Goal: Task Accomplishment & Management: Manage account settings

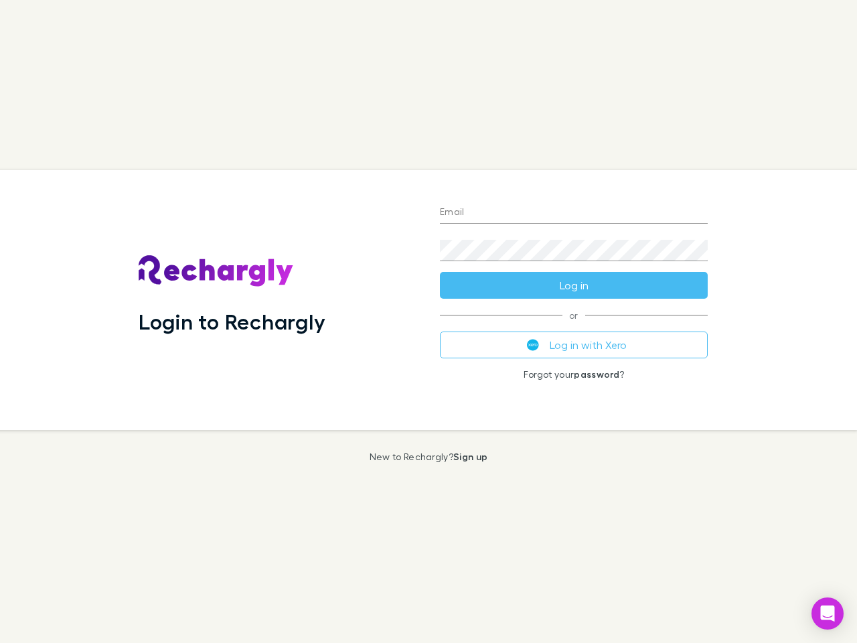
click at [429, 322] on div "Login to Rechargly" at bounding box center [278, 300] width 301 height 260
click at [574, 213] on input "Email" at bounding box center [574, 212] width 268 height 21
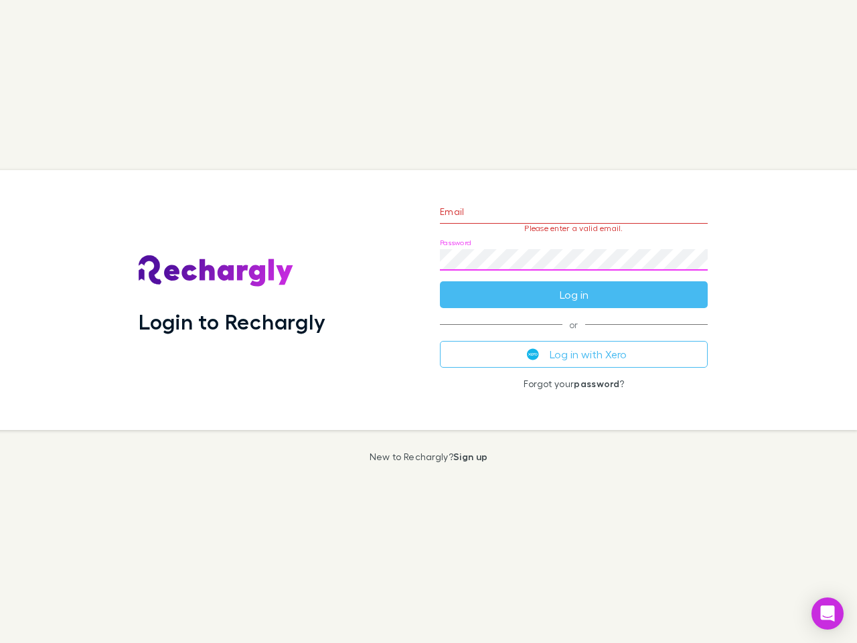
click at [574, 285] on form "Email Please enter a valid email. Password Log in" at bounding box center [574, 250] width 268 height 117
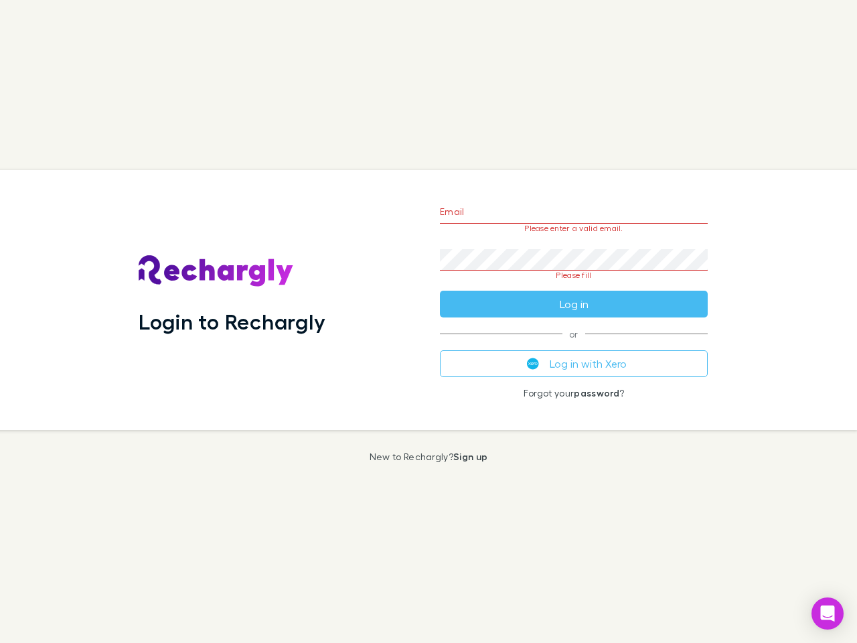
click at [574, 345] on div "Email Please enter a valid email. Password Please fill Log in or Log in with Xe…" at bounding box center [573, 300] width 289 height 260
click at [828, 614] on icon "Open Intercom Messenger" at bounding box center [828, 614] width 14 height 16
